Goal: Information Seeking & Learning: Learn about a topic

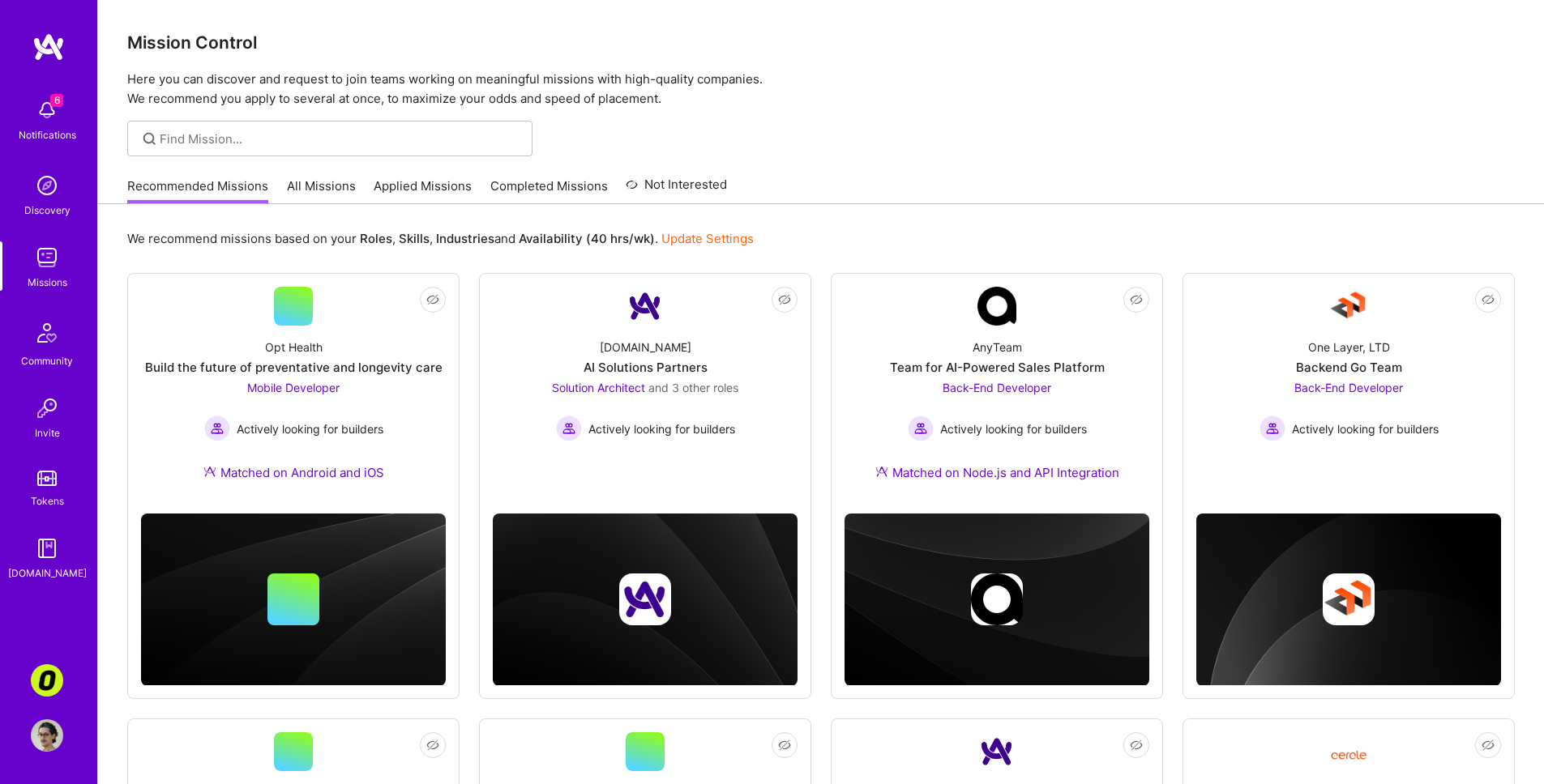
click at [318, 193] on link "All Missions" at bounding box center [321, 190] width 69 height 27
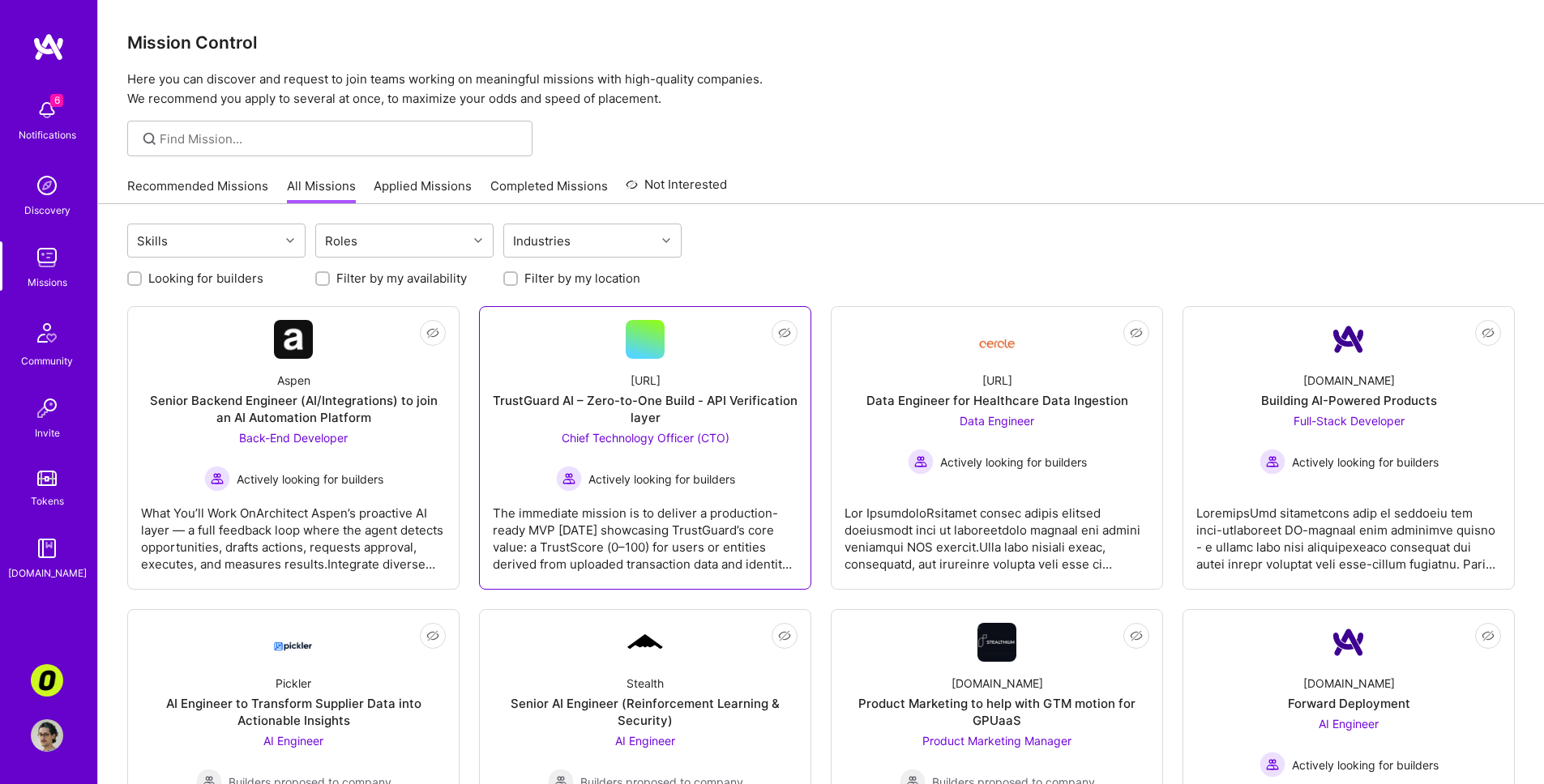
click at [672, 513] on div "The immediate mission is to deliver a production-ready MVP [DATE] showcasing Tr…" at bounding box center [645, 532] width 305 height 81
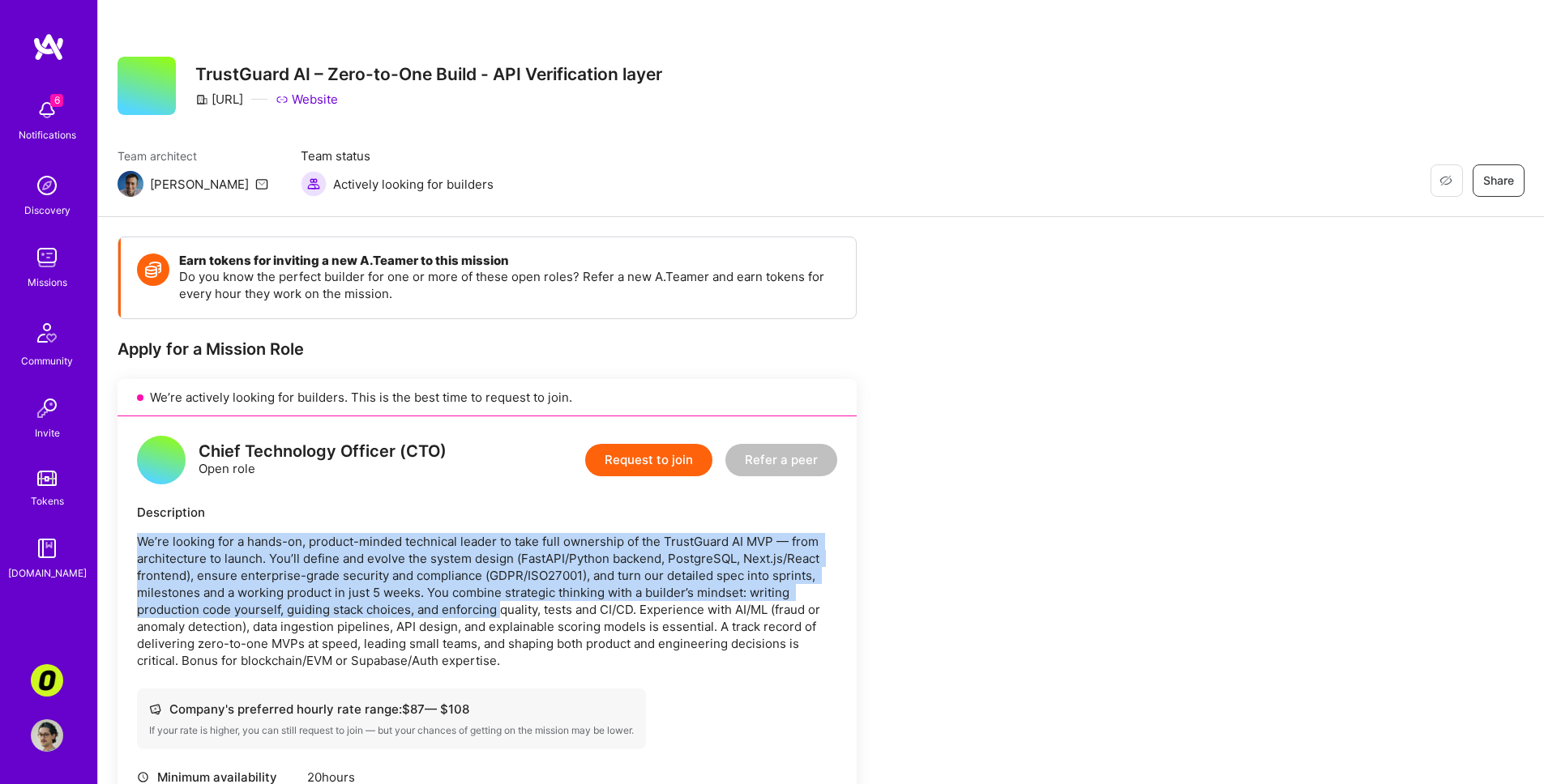
drag, startPoint x: 480, startPoint y: 533, endPoint x: 504, endPoint y: 615, distance: 85.4
click at [504, 615] on div "Description We’re looking for a hands-on, product-minded technical leader to ta…" at bounding box center [487, 587] width 701 height 166
click at [504, 615] on p "We’re looking for a hands-on, product-minded technical leader to take full owne…" at bounding box center [487, 600] width 701 height 136
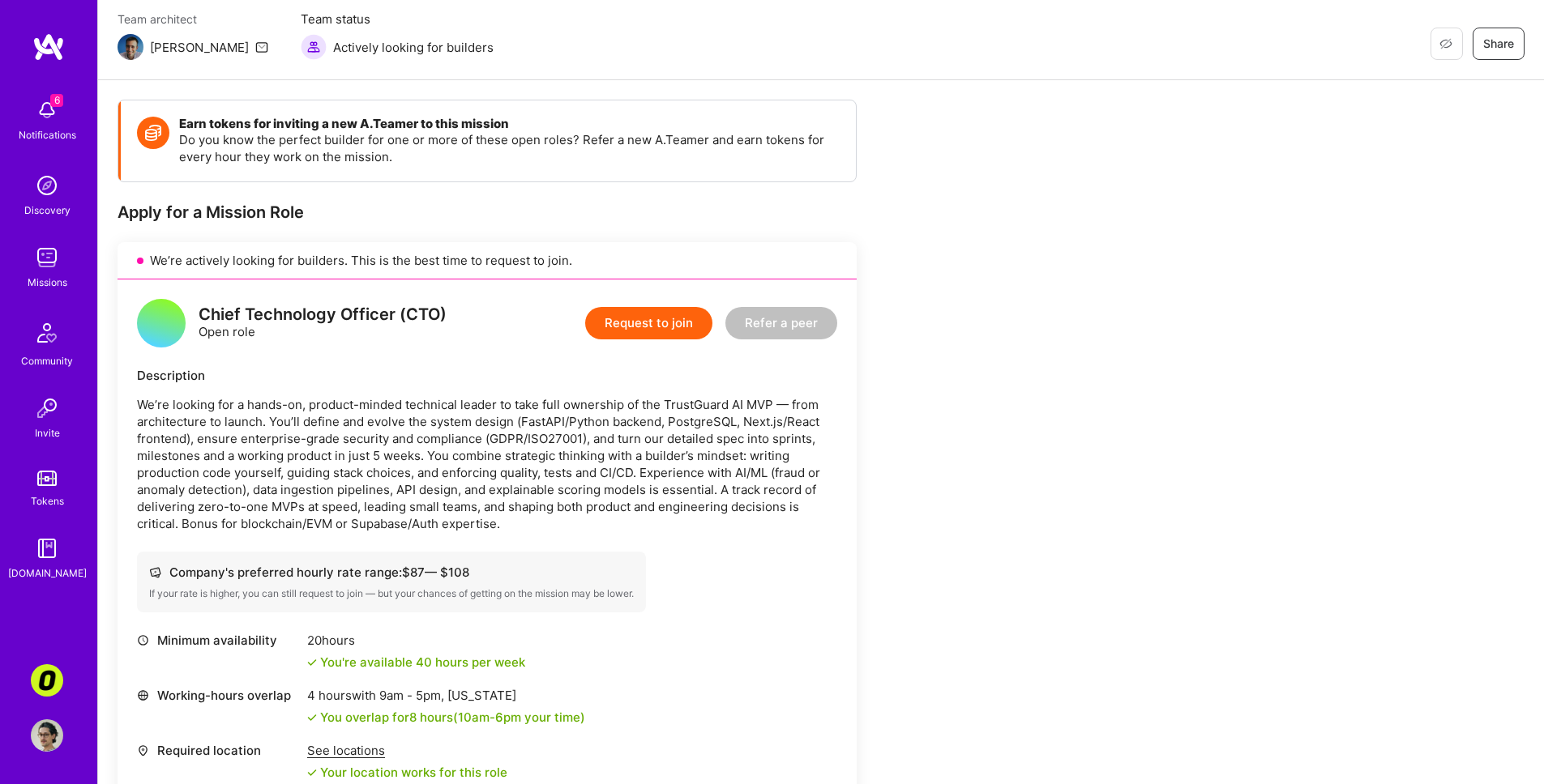
scroll to position [170, 0]
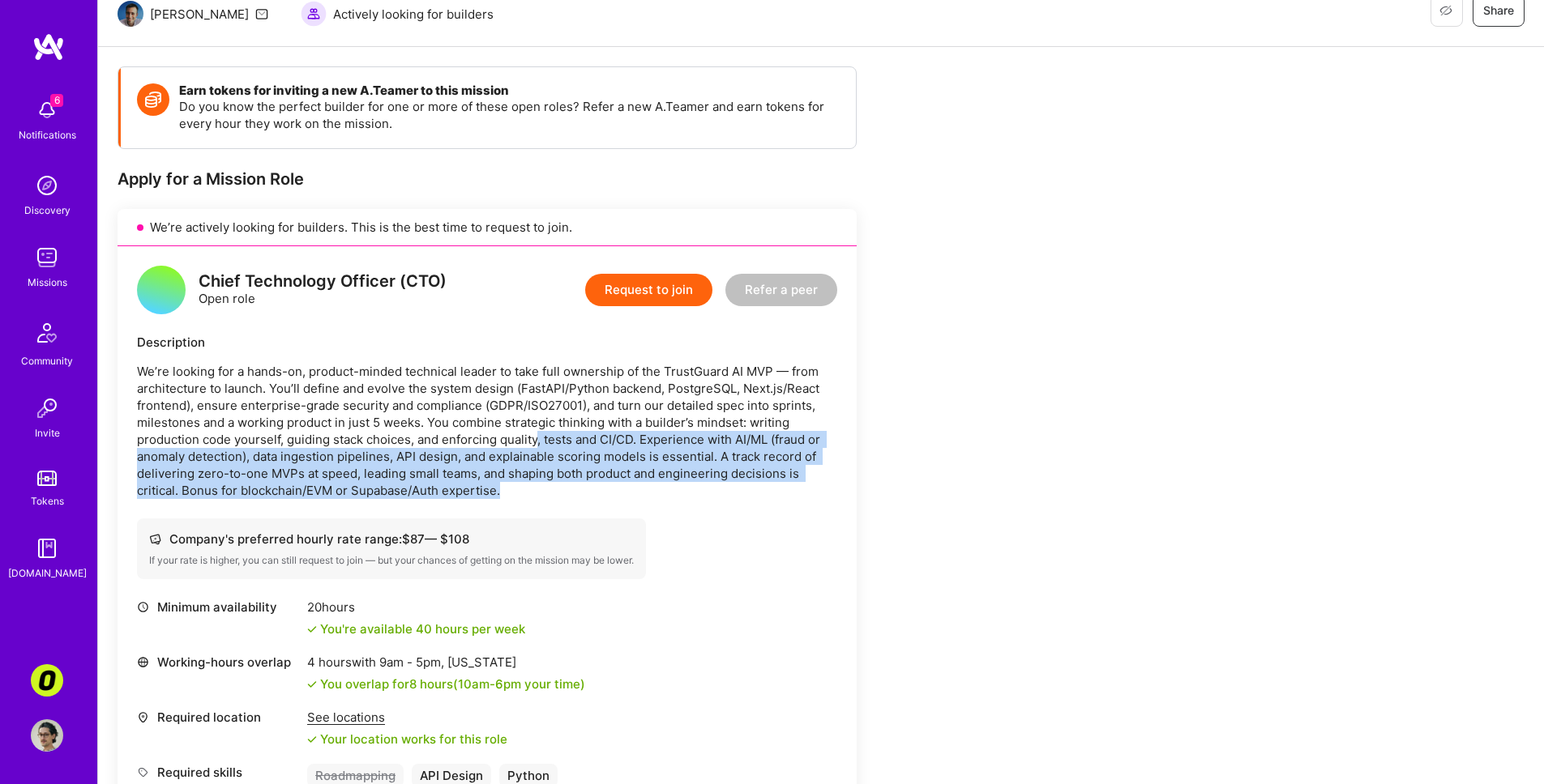
drag, startPoint x: 535, startPoint y: 431, endPoint x: 536, endPoint y: 487, distance: 56.0
click at [536, 487] on p "We’re looking for a hands-on, product-minded technical leader to take full owne…" at bounding box center [487, 430] width 701 height 136
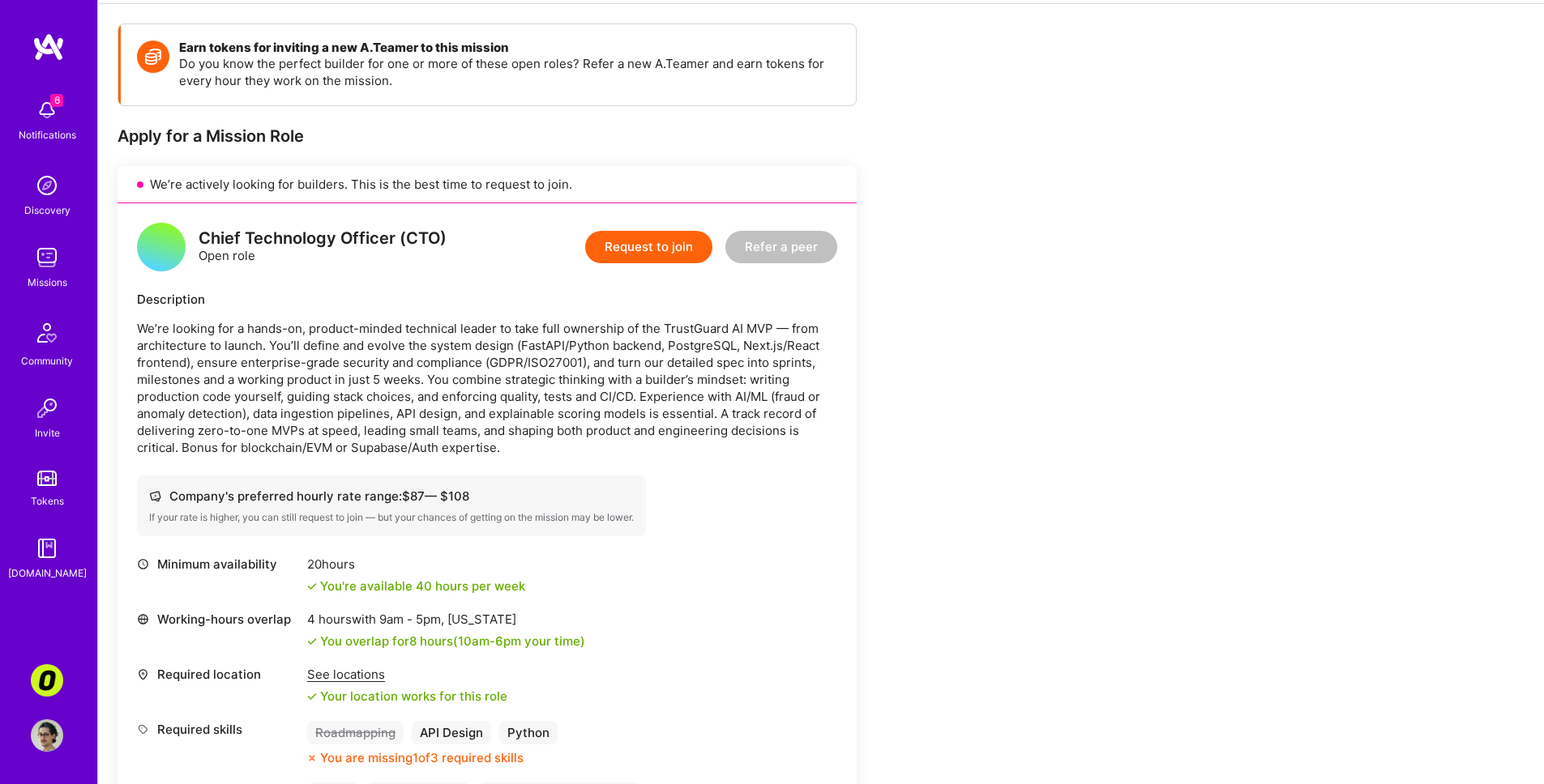
scroll to position [323, 0]
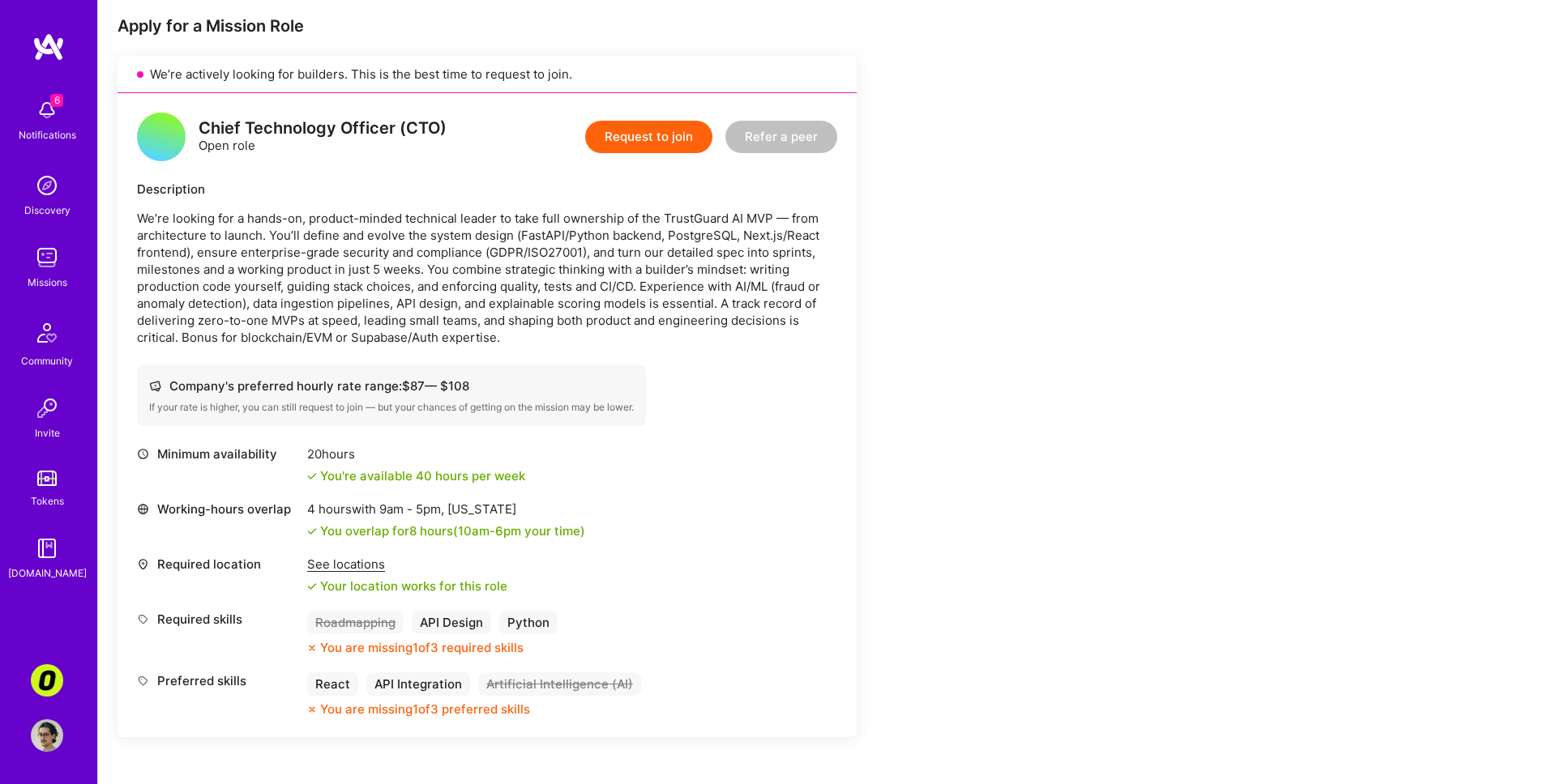
click at [418, 260] on p "We’re looking for a hands-on, product-minded technical leader to take full owne…" at bounding box center [487, 278] width 701 height 136
drag, startPoint x: 424, startPoint y: 267, endPoint x: 287, endPoint y: 270, distance: 137.0
click at [287, 270] on p "We’re looking for a hands-on, product-minded technical leader to take full owne…" at bounding box center [487, 278] width 701 height 136
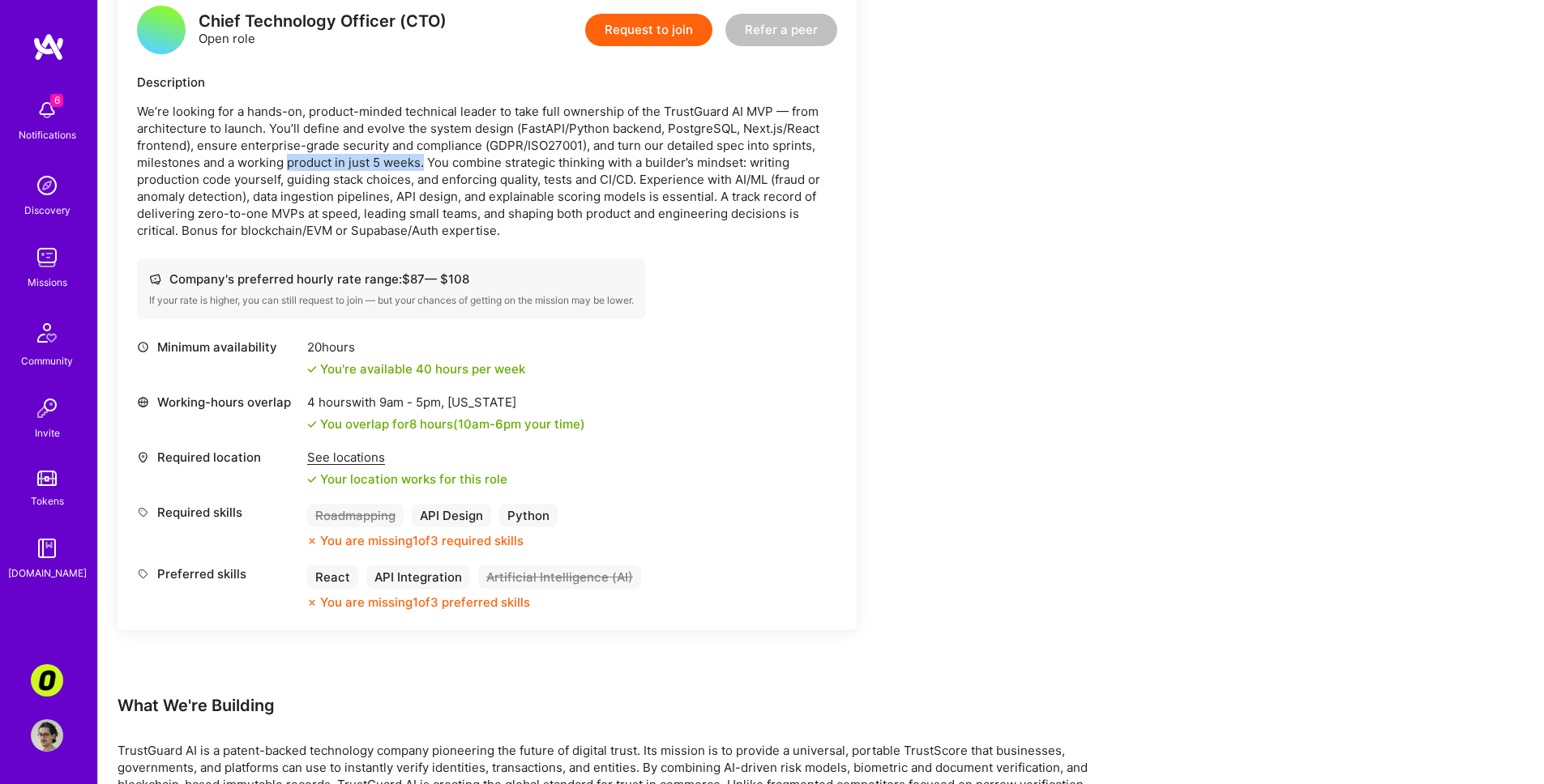
scroll to position [618, 0]
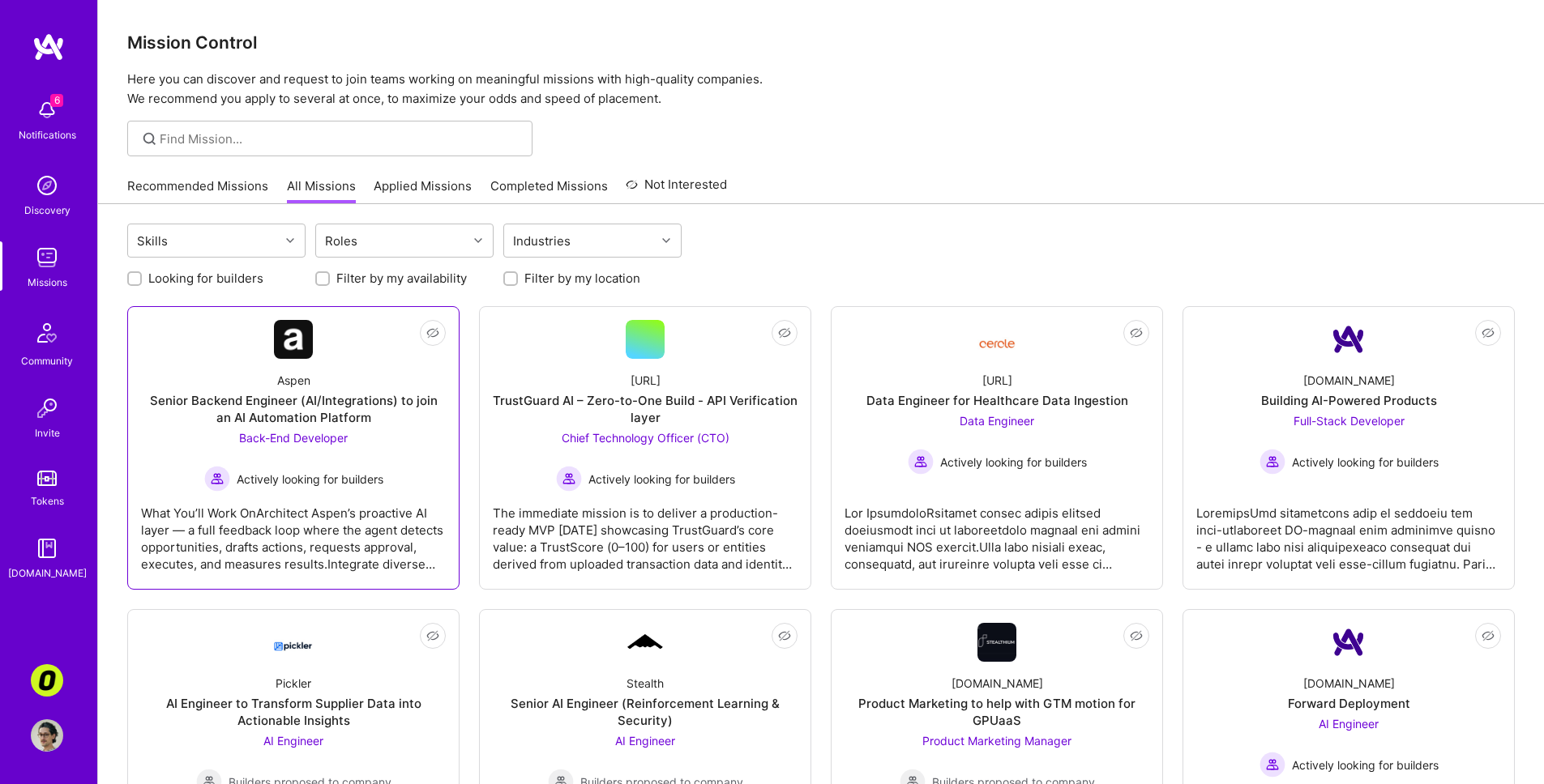
click at [353, 459] on div "Back-End Developer Actively looking for builders" at bounding box center [294, 461] width 179 height 63
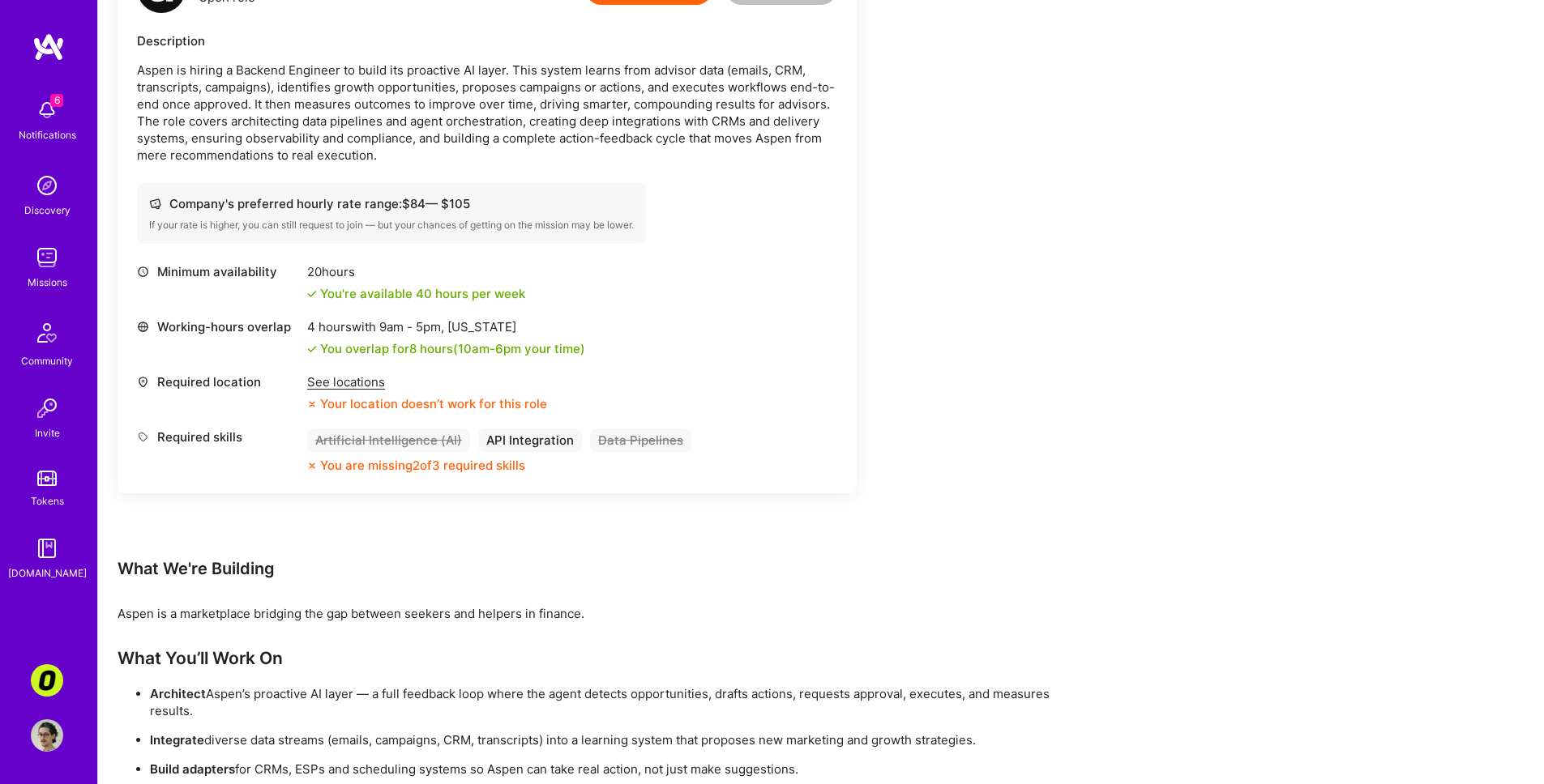
scroll to position [633, 0]
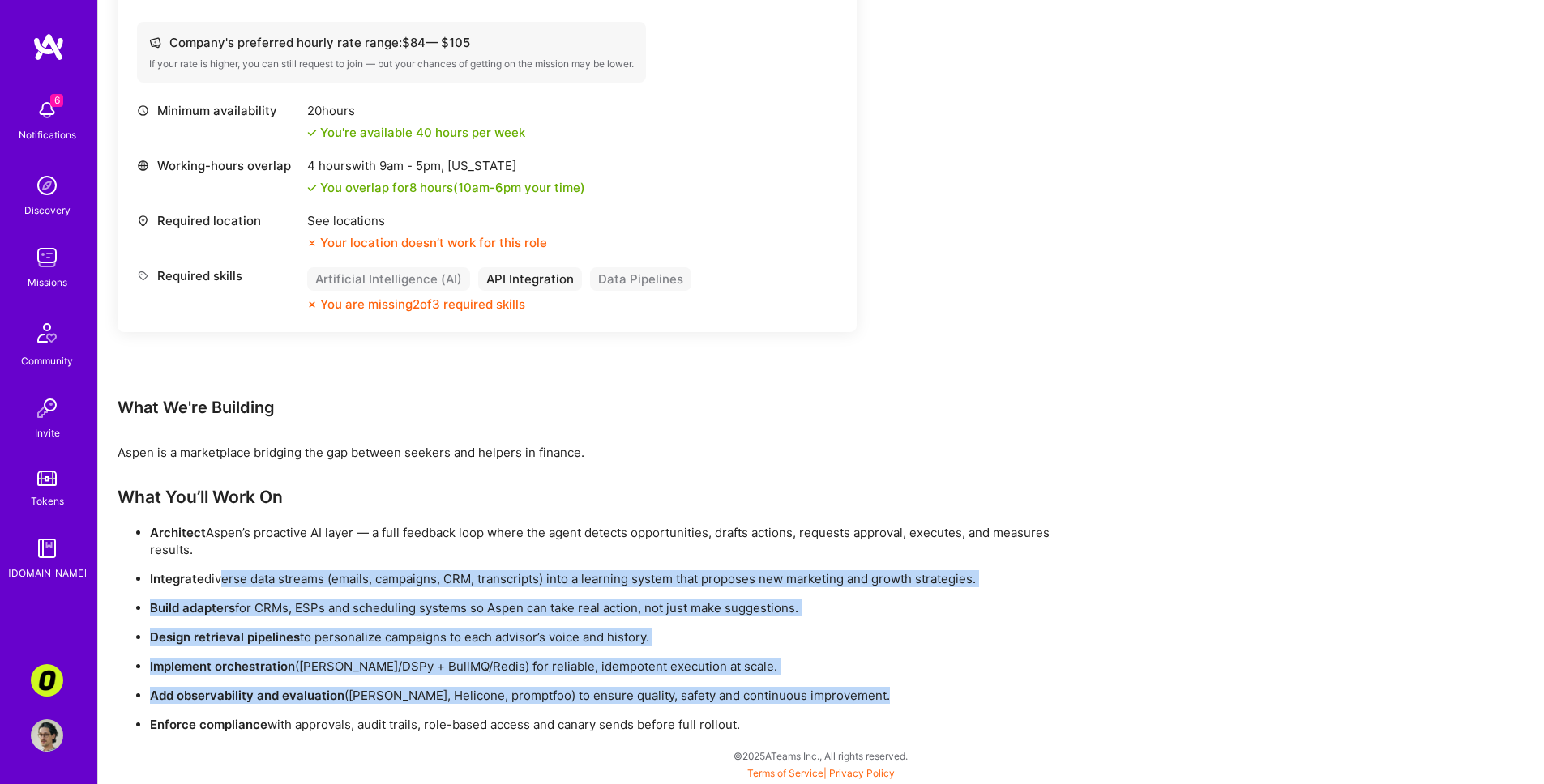
drag, startPoint x: 798, startPoint y: 710, endPoint x: 207, endPoint y: 569, distance: 607.6
click at [211, 576] on ul "Architect [PERSON_NAME]’s proactive AI layer — a full feedback loop where the a…" at bounding box center [604, 629] width 973 height 209
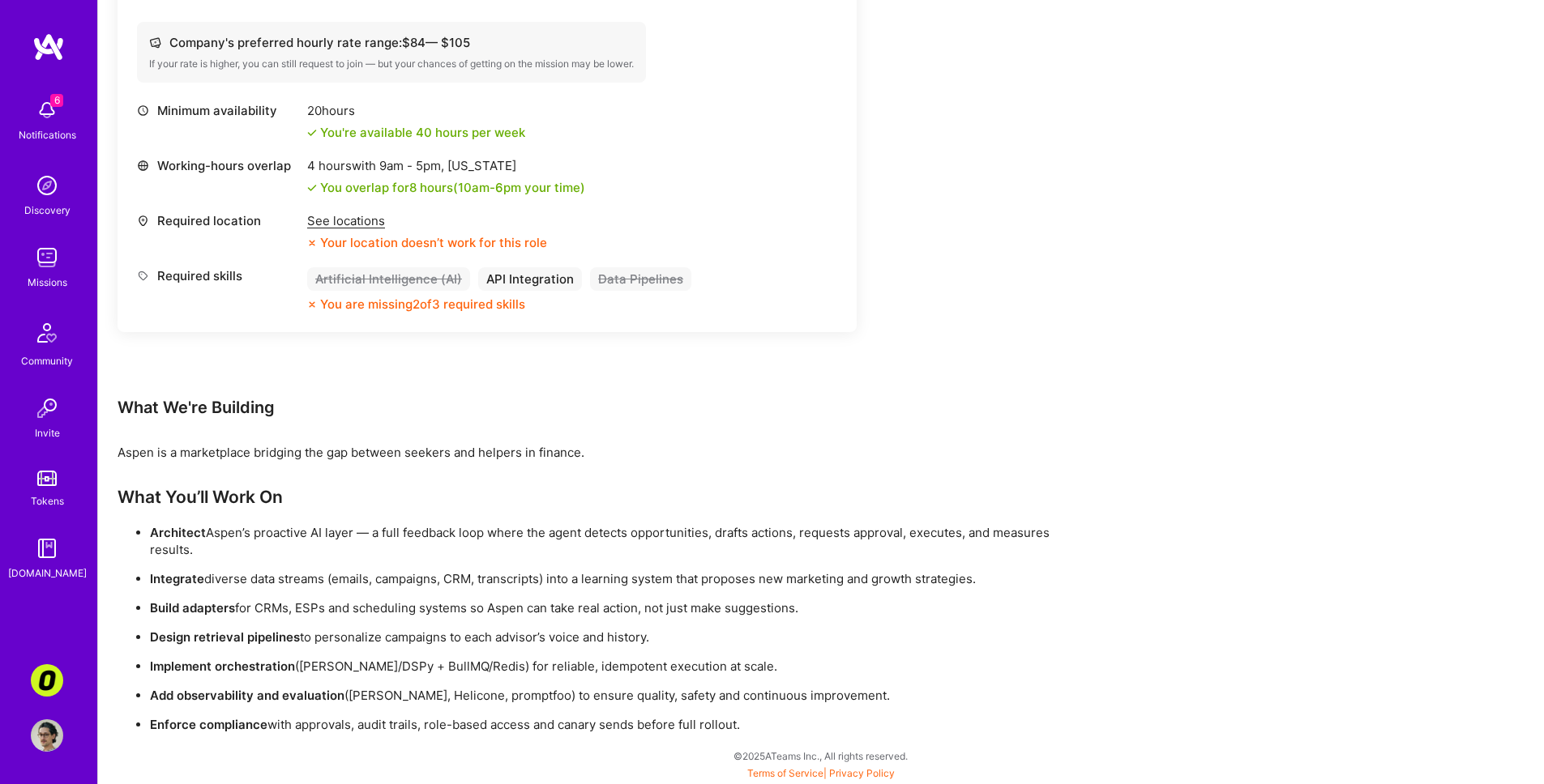
click at [166, 521] on div "What You’ll Work On Architect [PERSON_NAME]’s proactive AI layer — a full feedb…" at bounding box center [604, 610] width 973 height 246
drag, startPoint x: 109, startPoint y: 402, endPoint x: 823, endPoint y: 722, distance: 782.4
click at [825, 723] on div "Earn tokens for inviting a new [PERSON_NAME] to this mission Do you know the pe…" at bounding box center [821, 184] width 1446 height 1200
copy div "What We're Building Aspen is a marketplace bridging the gap between seekers and…"
click at [50, 113] on img at bounding box center [47, 110] width 32 height 32
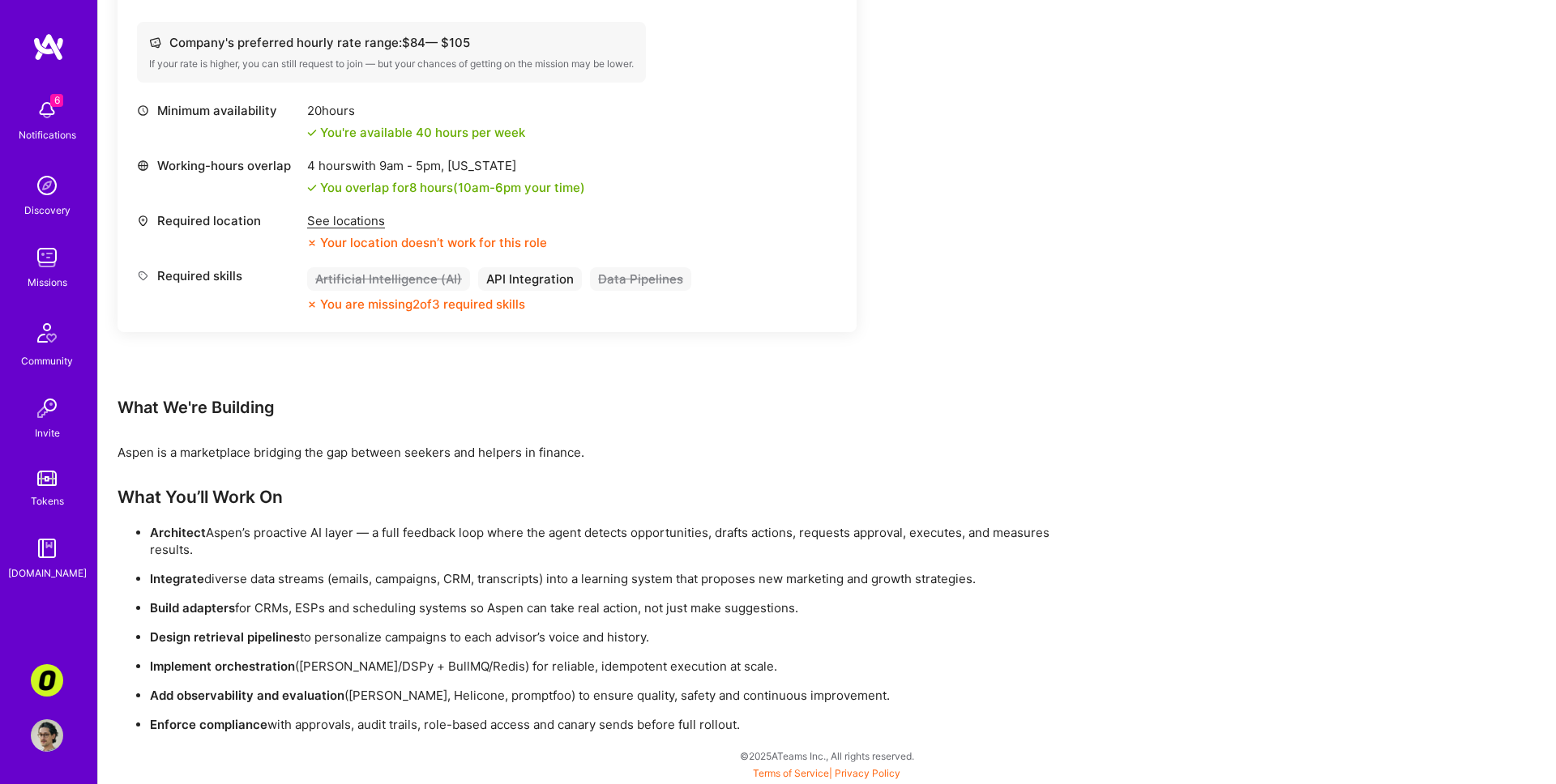
click at [657, 172] on div "6 6 Notifications Discovery Missions Community Invite Tokens [DOMAIN_NAME] Corn…" at bounding box center [778, 71] width 1556 height 1409
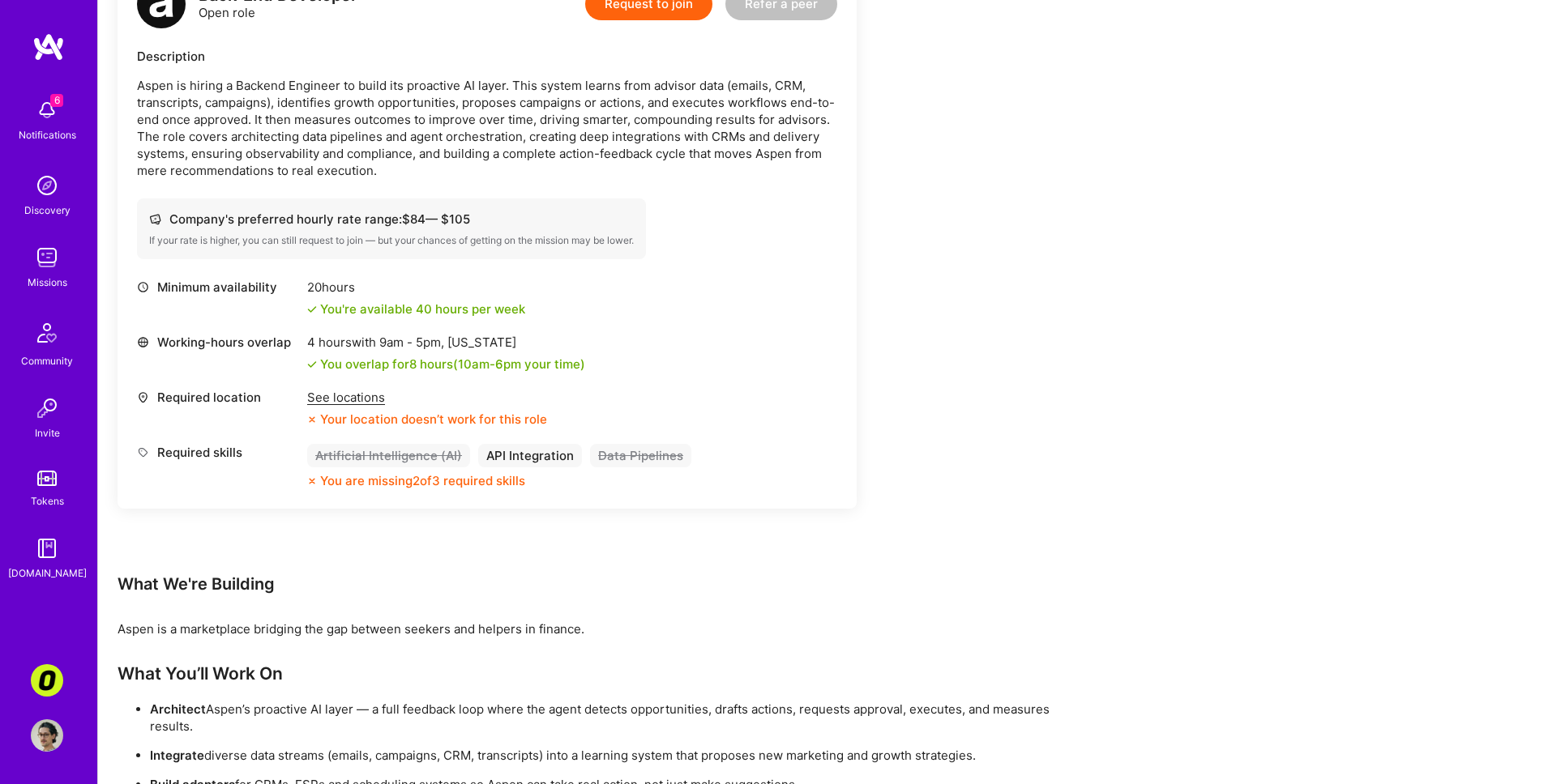
scroll to position [0, 0]
